Goal: Information Seeking & Learning: Learn about a topic

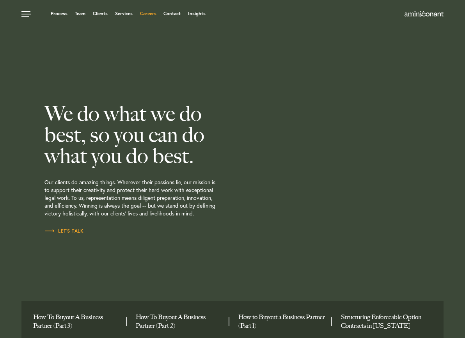
click at [150, 16] on link "Careers" at bounding box center [148, 13] width 16 height 5
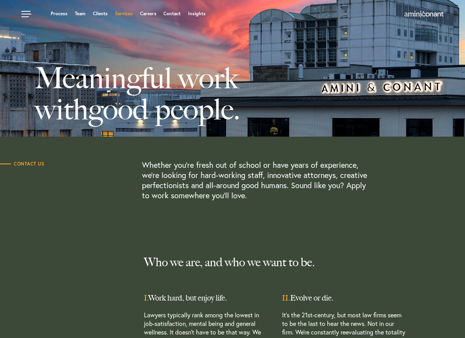
click at [127, 14] on link "Services" at bounding box center [124, 13] width 18 height 5
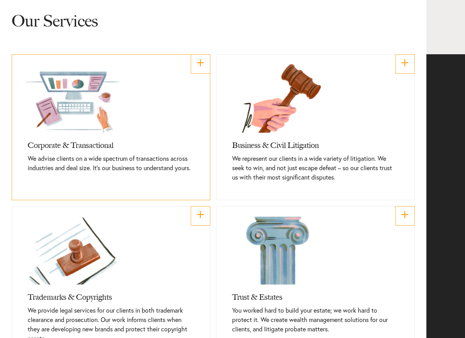
scroll to position [214, 0]
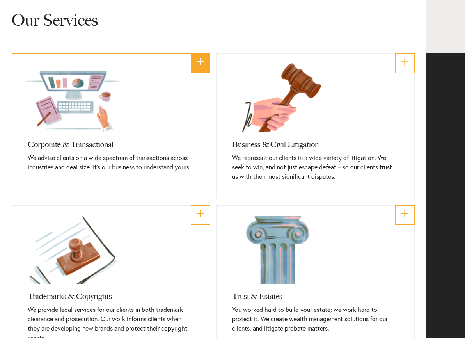
click at [198, 61] on link "+" at bounding box center [200, 62] width 19 height 19
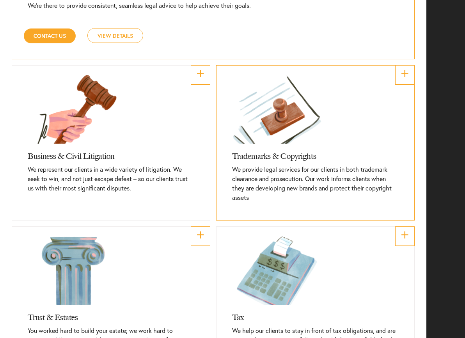
scroll to position [472, 0]
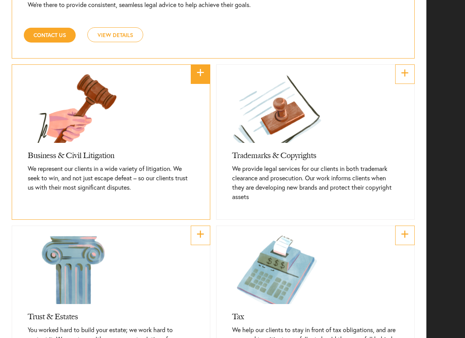
click at [199, 70] on link "+" at bounding box center [200, 73] width 19 height 19
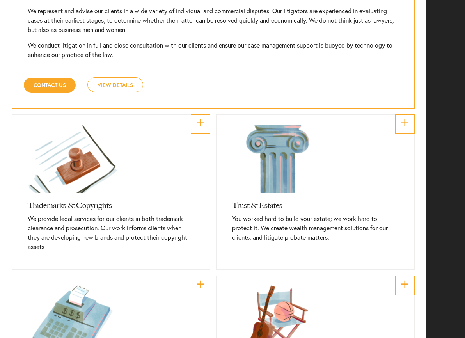
scroll to position [594, 0]
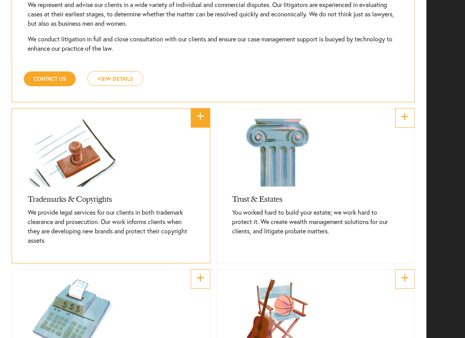
click at [206, 127] on link "+" at bounding box center [200, 117] width 19 height 19
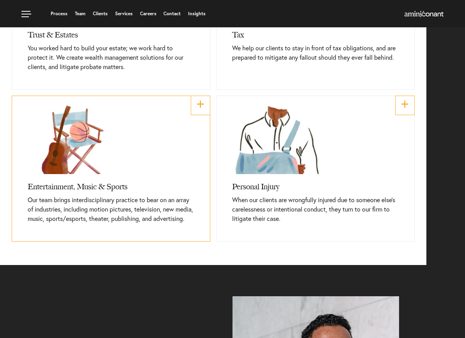
scroll to position [744, 0]
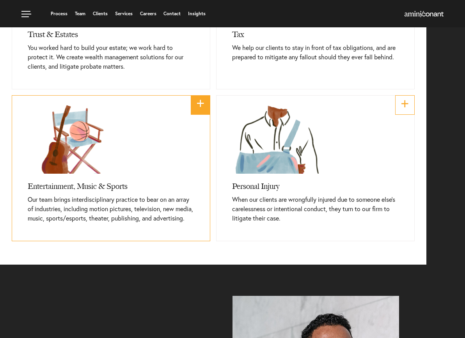
click at [200, 104] on link "+" at bounding box center [200, 104] width 19 height 19
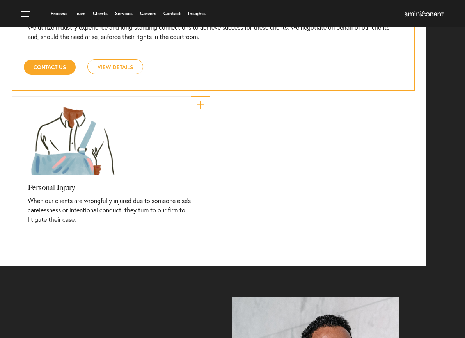
scroll to position [904, 0]
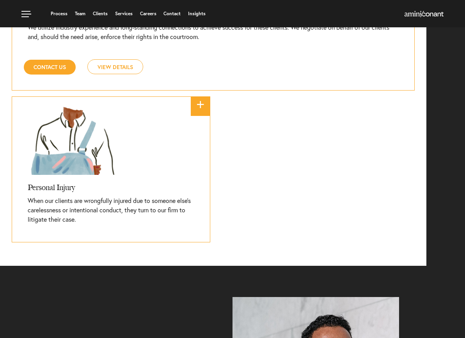
click at [197, 113] on link "+" at bounding box center [200, 105] width 19 height 19
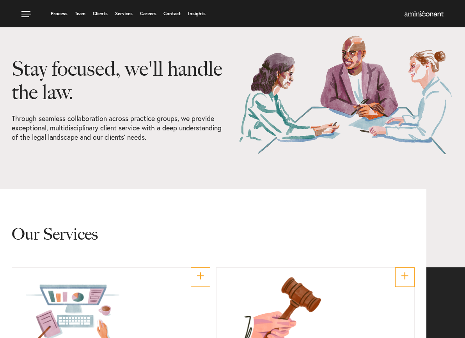
scroll to position [0, 0]
click at [80, 17] on ul "Process Team Clients Services Careers Contact Insights" at bounding box center [177, 14] width 313 height 8
click at [83, 12] on link "Team" at bounding box center [80, 13] width 11 height 5
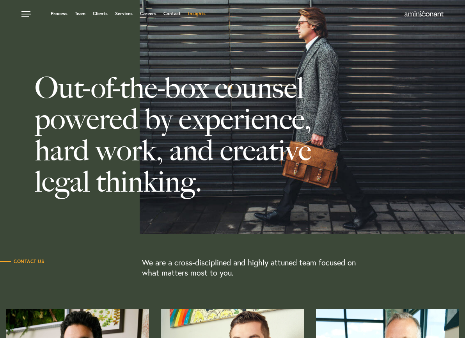
click at [202, 14] on link "Insights" at bounding box center [197, 13] width 18 height 5
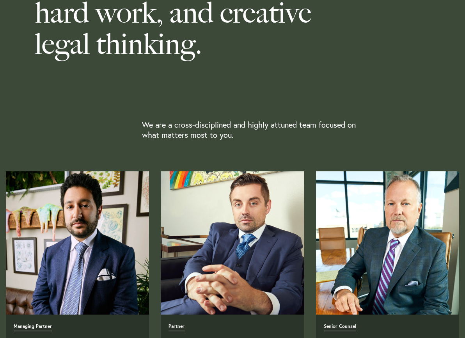
scroll to position [139, 0]
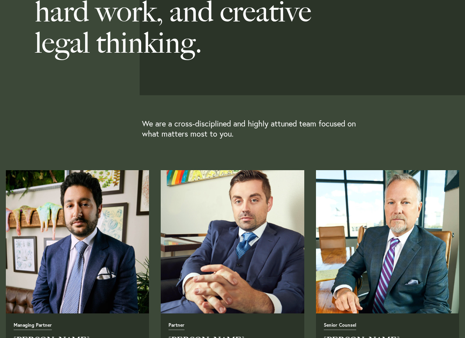
click at [245, 246] on img "Read Full Bio" at bounding box center [232, 241] width 150 height 150
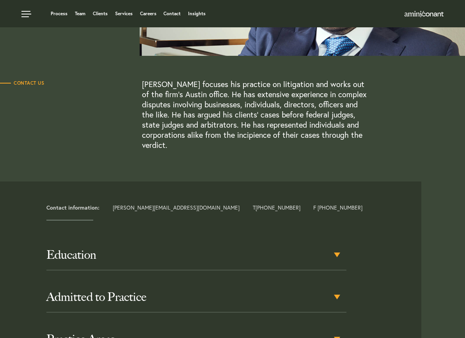
scroll to position [106, 0]
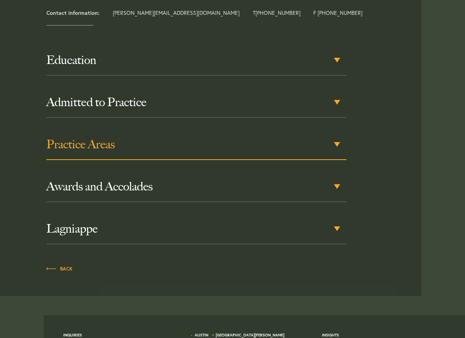
click at [289, 151] on div "Practice Areas" at bounding box center [196, 144] width 300 height 30
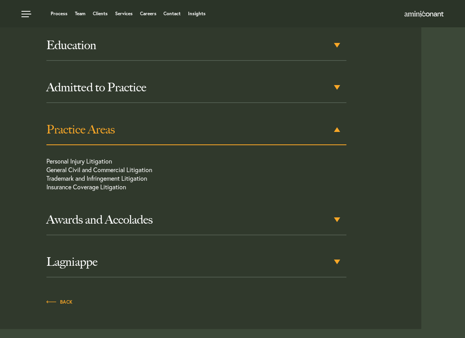
scroll to position [269, 0]
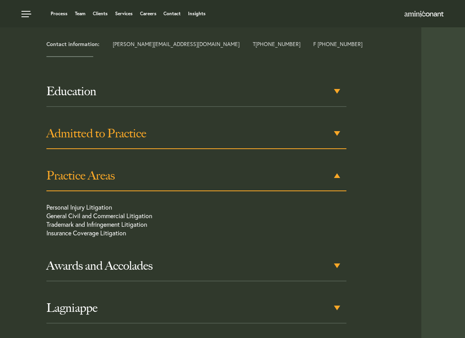
click at [329, 137] on h3 "Admitted to Practice" at bounding box center [196, 133] width 300 height 14
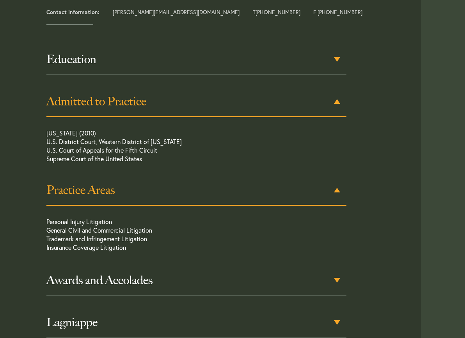
scroll to position [303, 0]
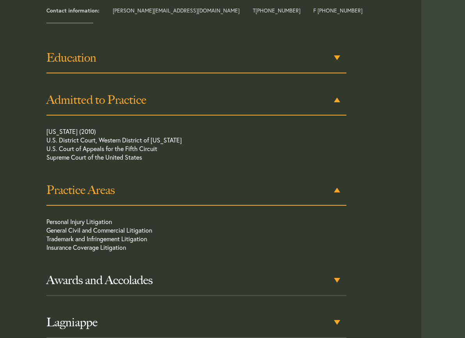
click at [320, 57] on h3 "Education" at bounding box center [196, 58] width 300 height 14
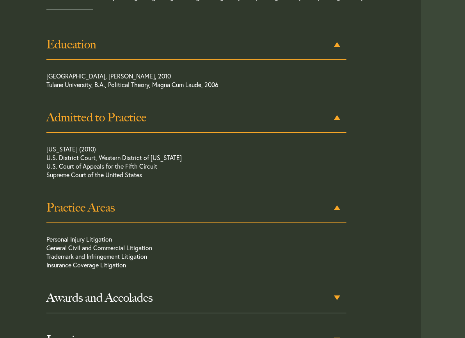
scroll to position [318, 0]
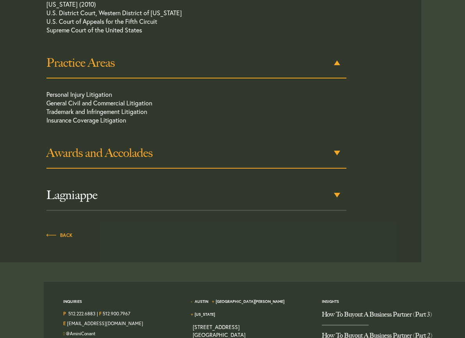
click at [327, 157] on h3 "Awards and Accolades" at bounding box center [196, 153] width 300 height 14
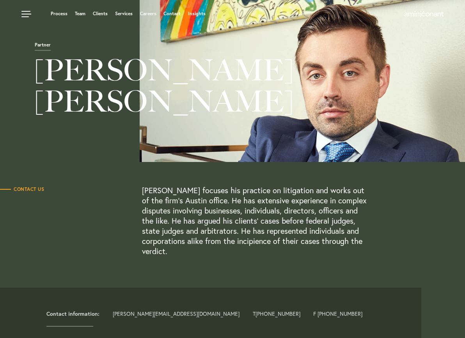
scroll to position [0, 0]
click at [59, 13] on link "Process" at bounding box center [59, 13] width 17 height 5
